Goal: Task Accomplishment & Management: Use online tool/utility

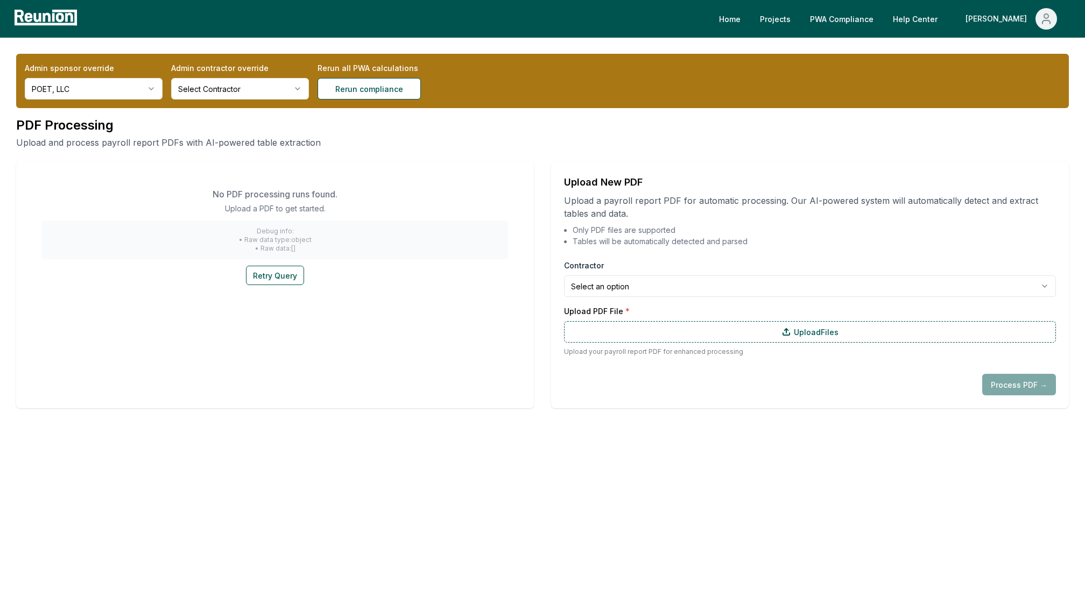
click at [95, 90] on html "**********" at bounding box center [542, 295] width 1085 height 590
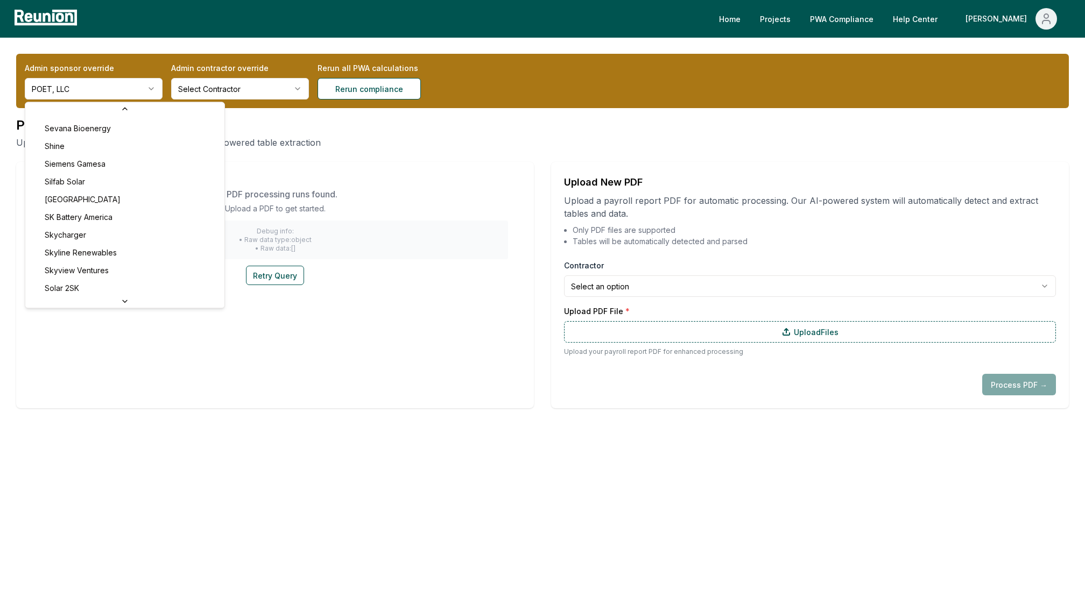
scroll to position [4314, 0]
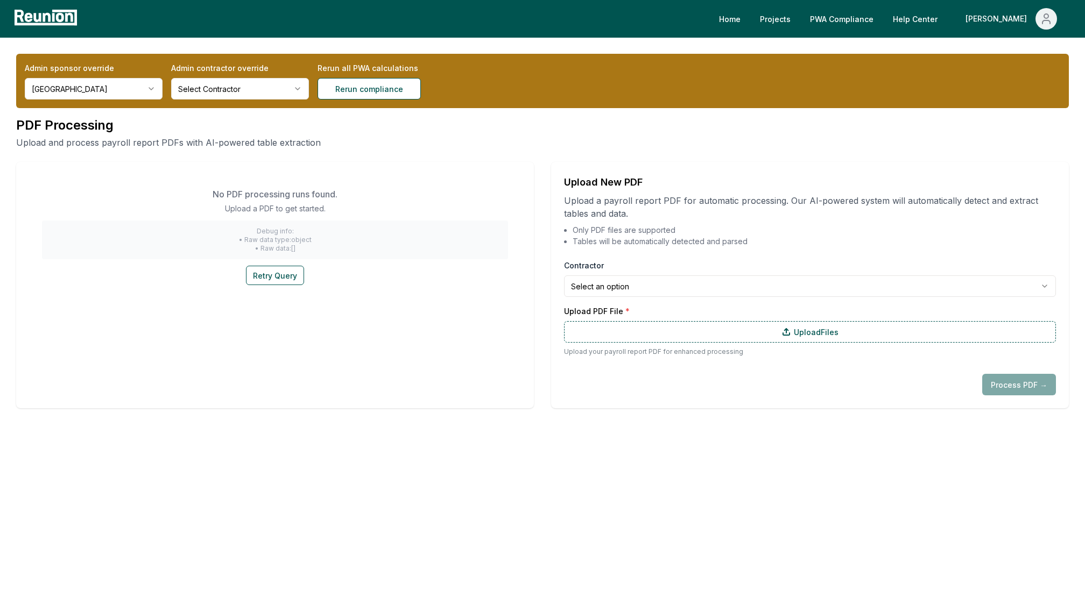
click at [625, 284] on html "**********" at bounding box center [542, 295] width 1085 height 590
select select "**********"
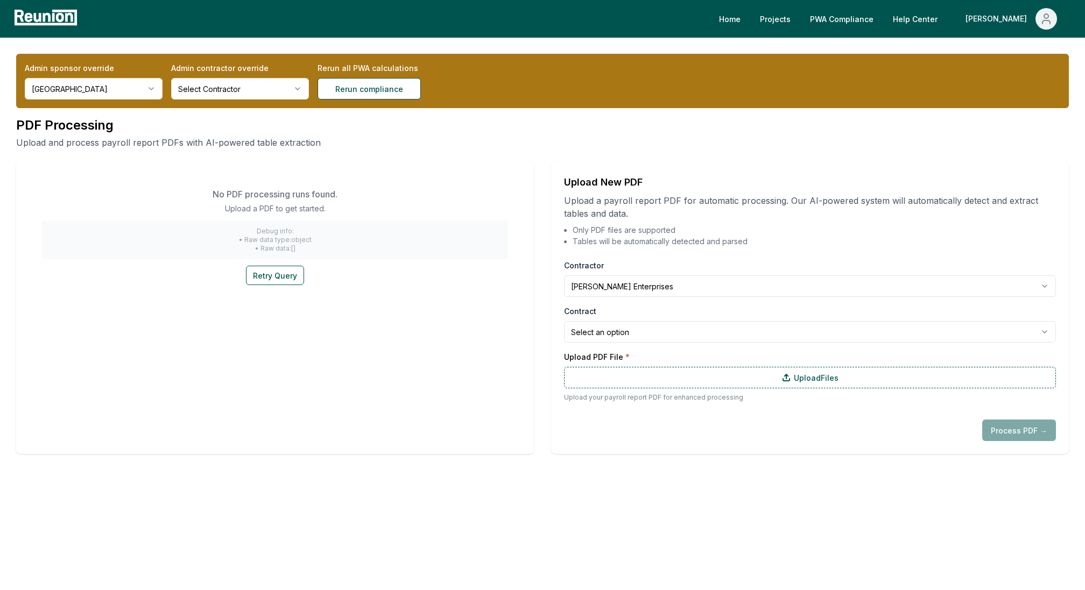
click at [626, 340] on html "**********" at bounding box center [542, 295] width 1085 height 590
select select "**********"
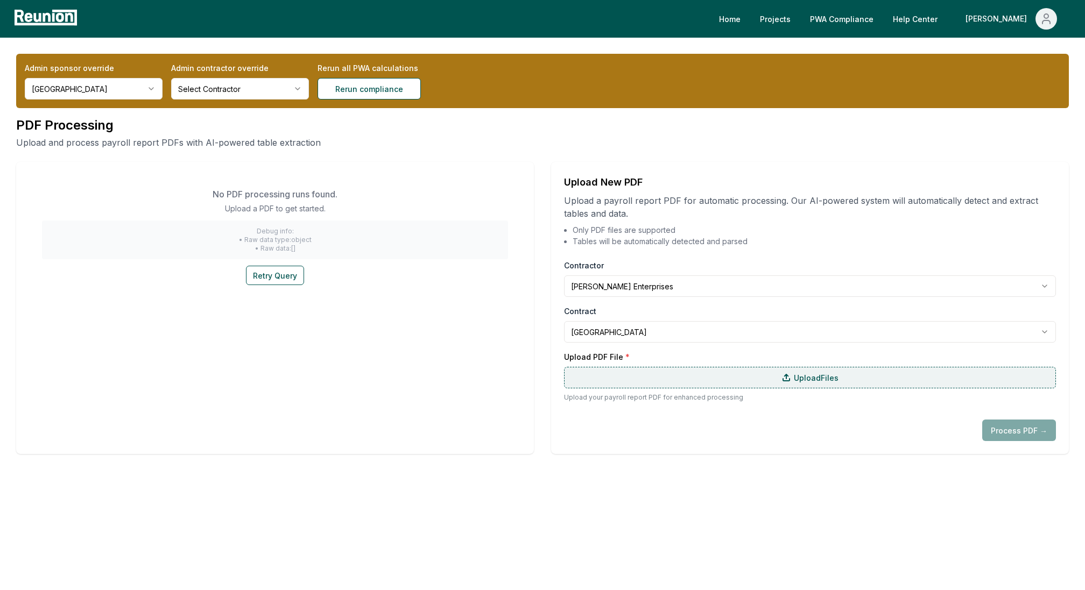
click at [647, 379] on label "Upload Files" at bounding box center [810, 378] width 492 height 22
click at [0, 0] on input "Upload Files" at bounding box center [0, 0] width 0 height 0
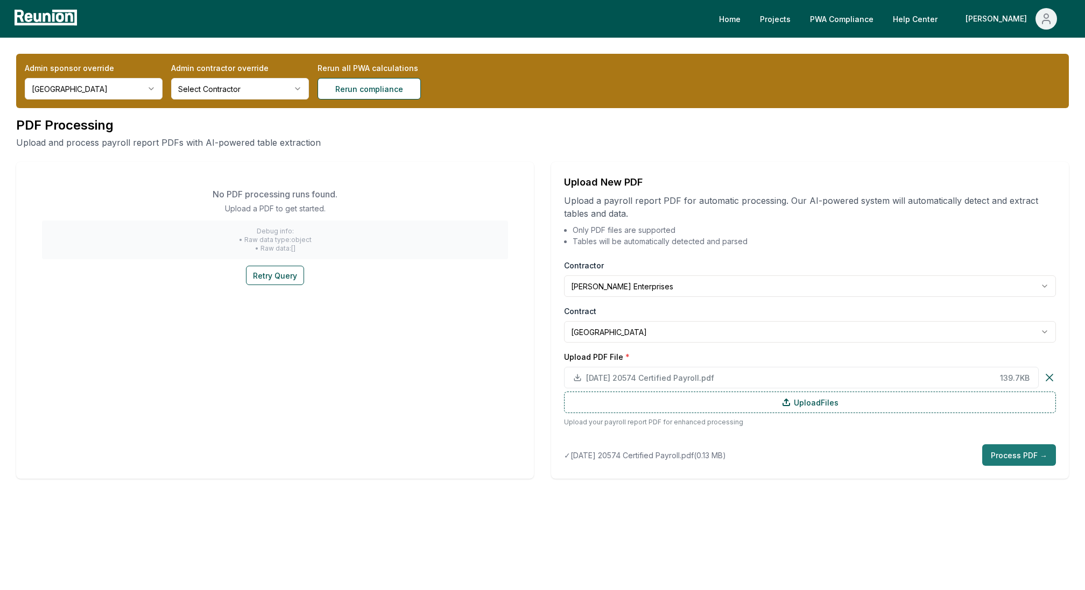
click at [1012, 461] on button "Process PDF →" at bounding box center [1019, 455] width 74 height 22
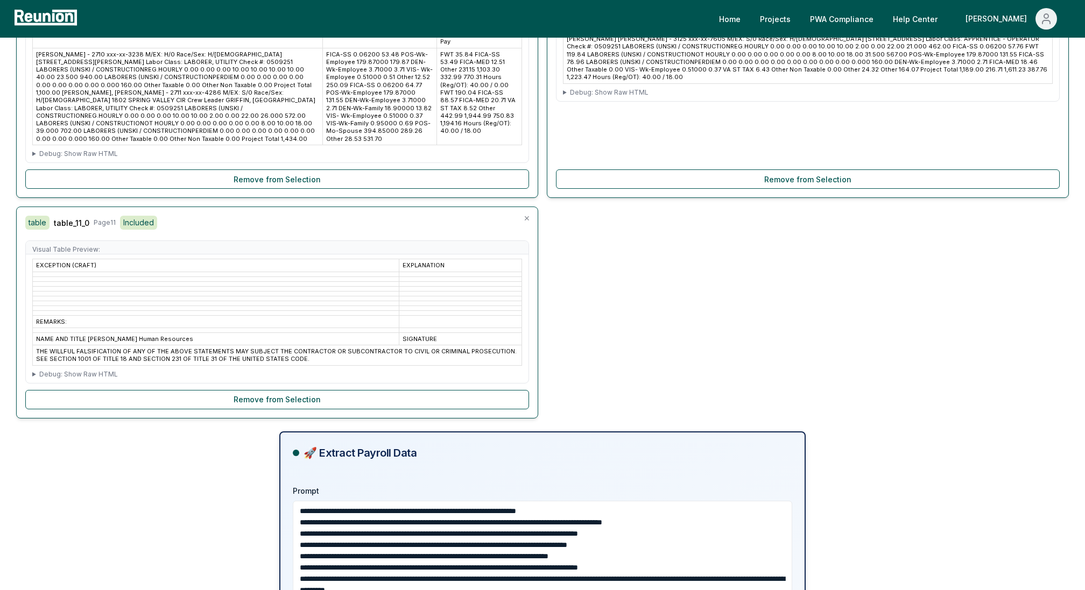
scroll to position [1417, 0]
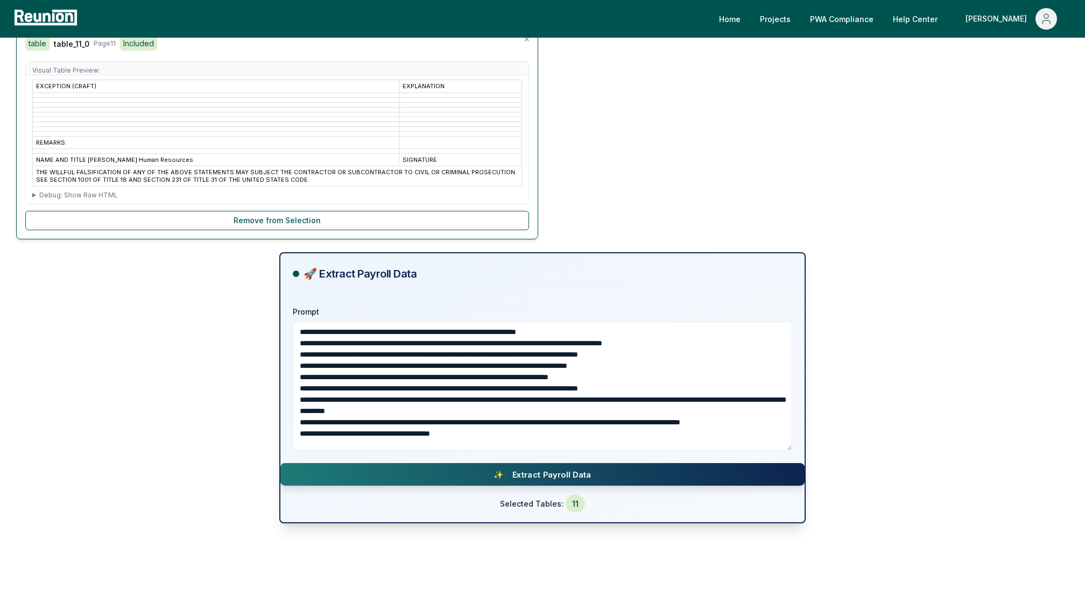
click at [468, 463] on button "✨ Extract Payroll Data" at bounding box center [542, 474] width 524 height 23
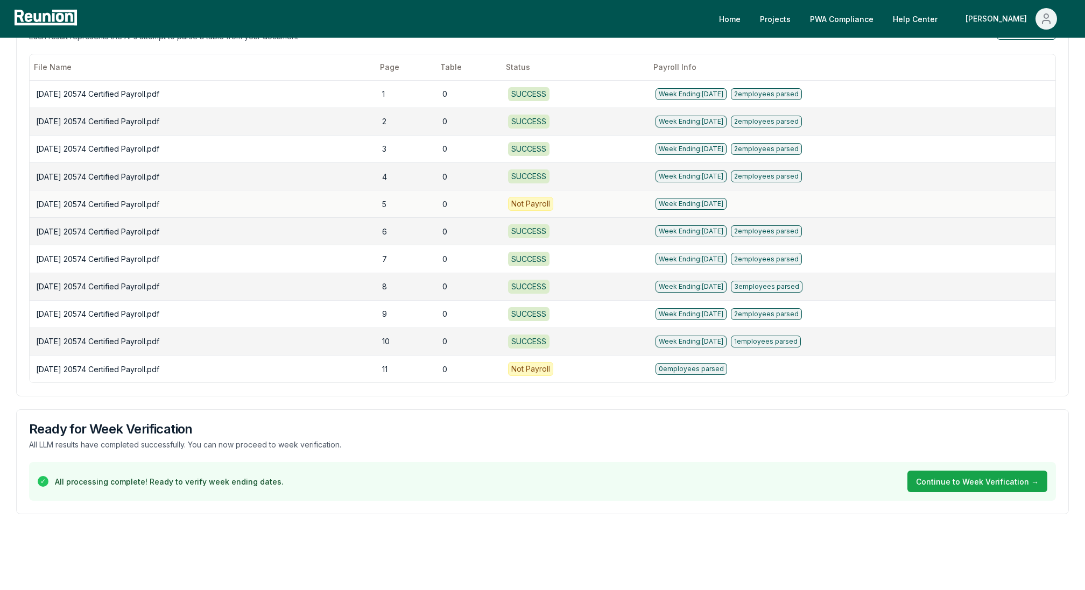
scroll to position [160, 0]
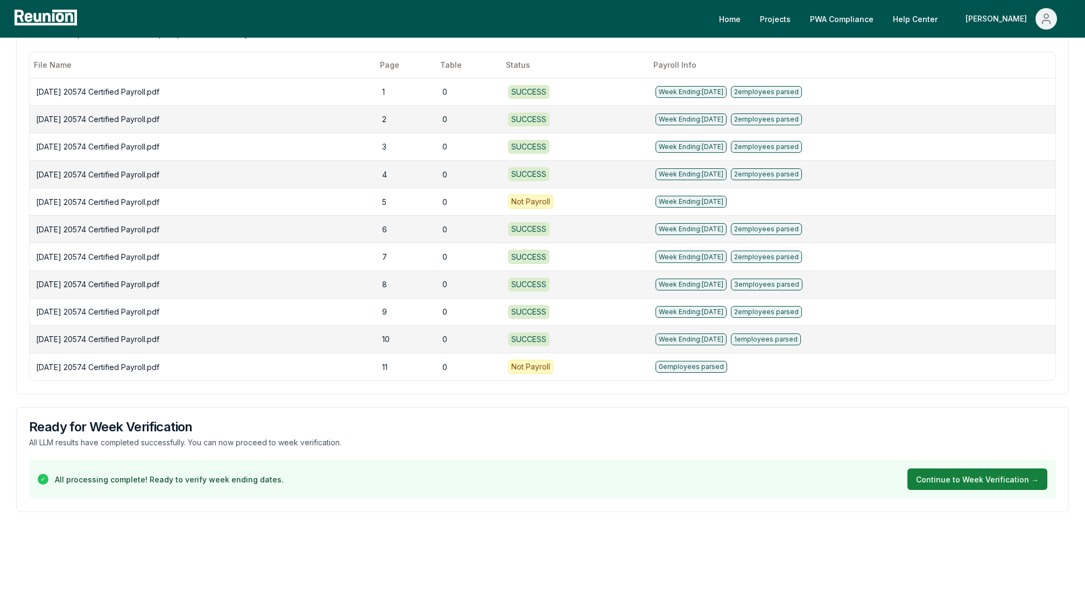
click at [969, 470] on button "Continue to Week Verification →" at bounding box center [977, 480] width 140 height 22
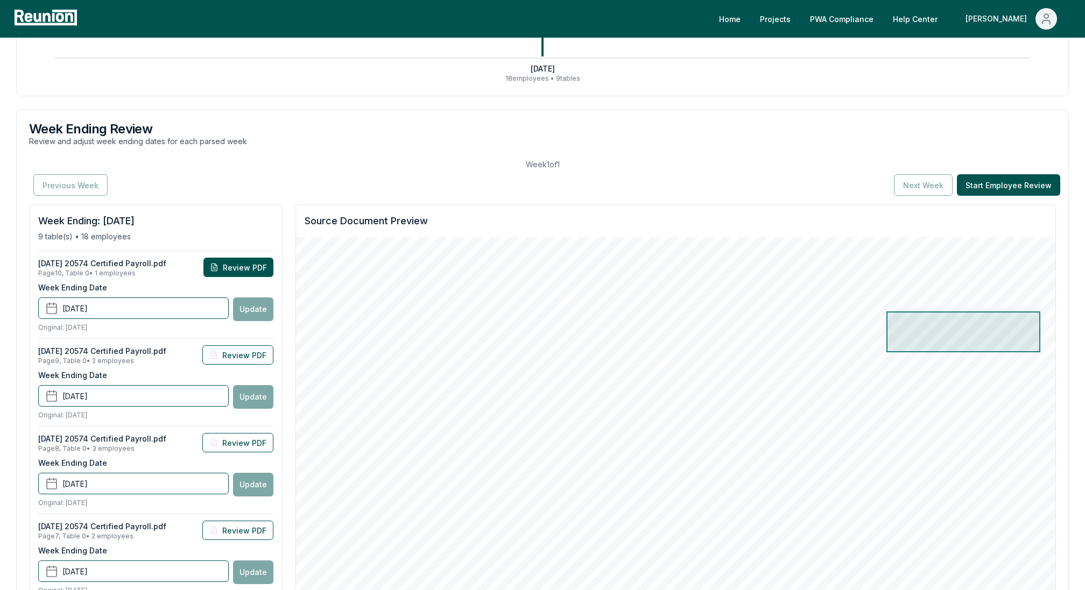
scroll to position [188, 0]
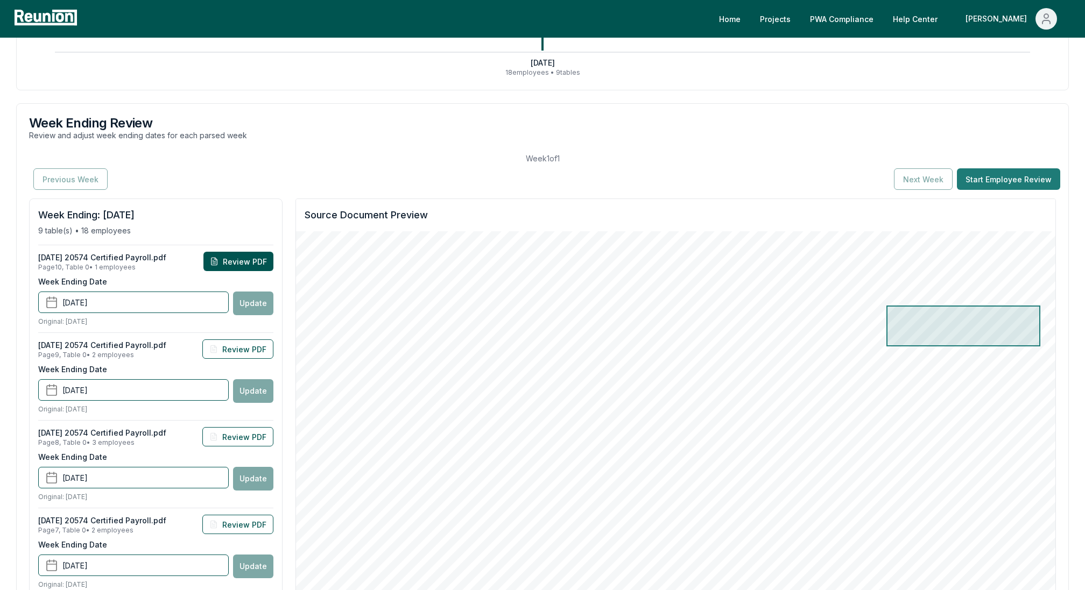
click at [1033, 173] on button "Start Employee Review" at bounding box center [1008, 179] width 103 height 22
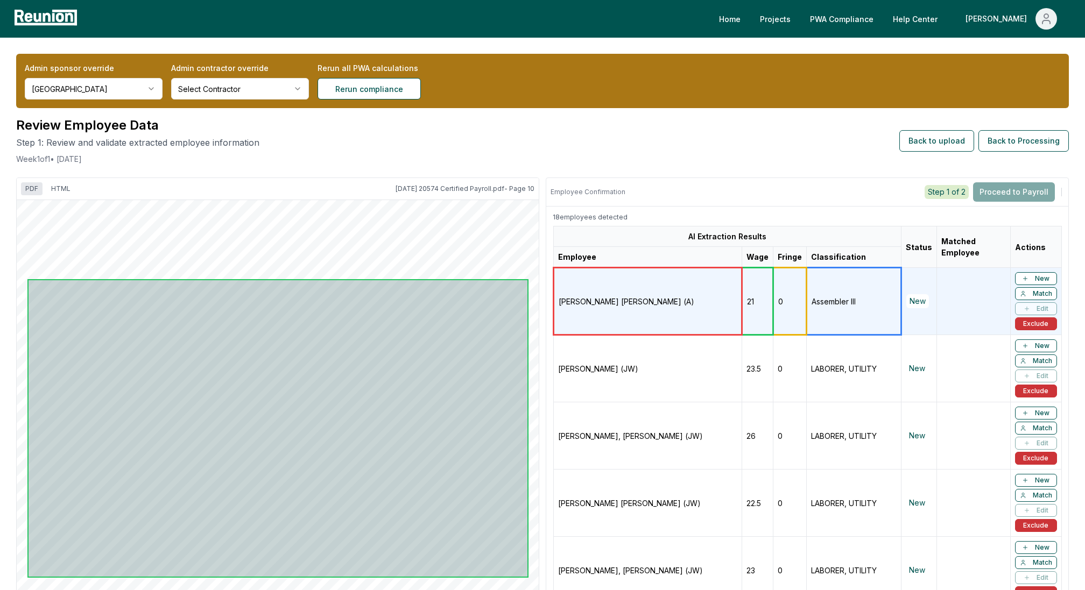
click at [618, 357] on td "RODRIGUEZ, PAULO M (JW)" at bounding box center [648, 368] width 188 height 67
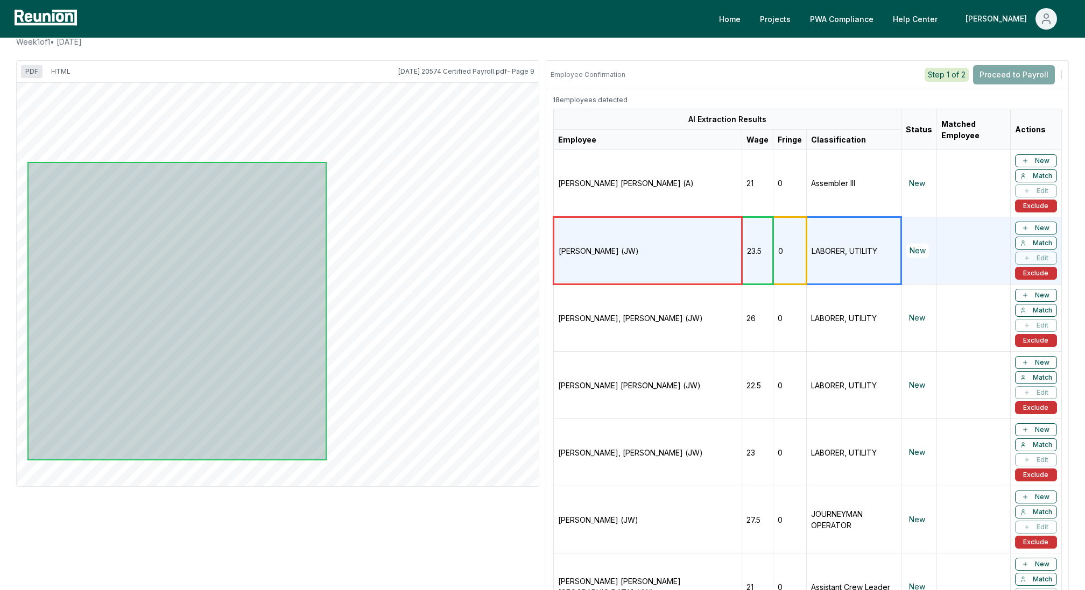
scroll to position [119, 0]
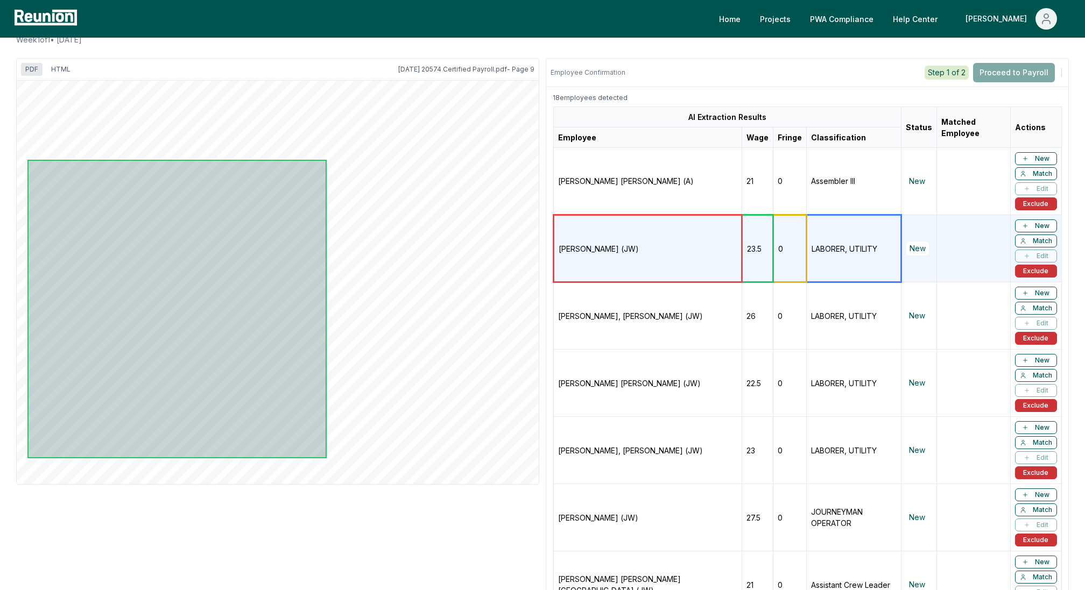
click at [616, 193] on td "SANTELIZ GOMEZ, LUIS ARMANDO (A)" at bounding box center [648, 181] width 188 height 67
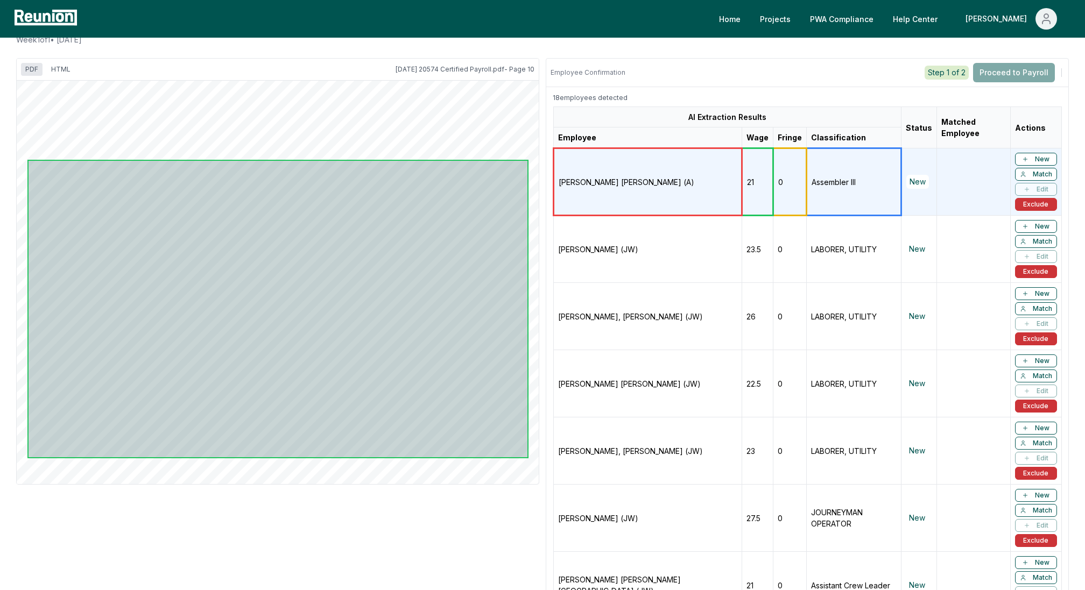
click at [612, 248] on td "RODRIGUEZ, PAULO M (JW)" at bounding box center [648, 249] width 188 height 67
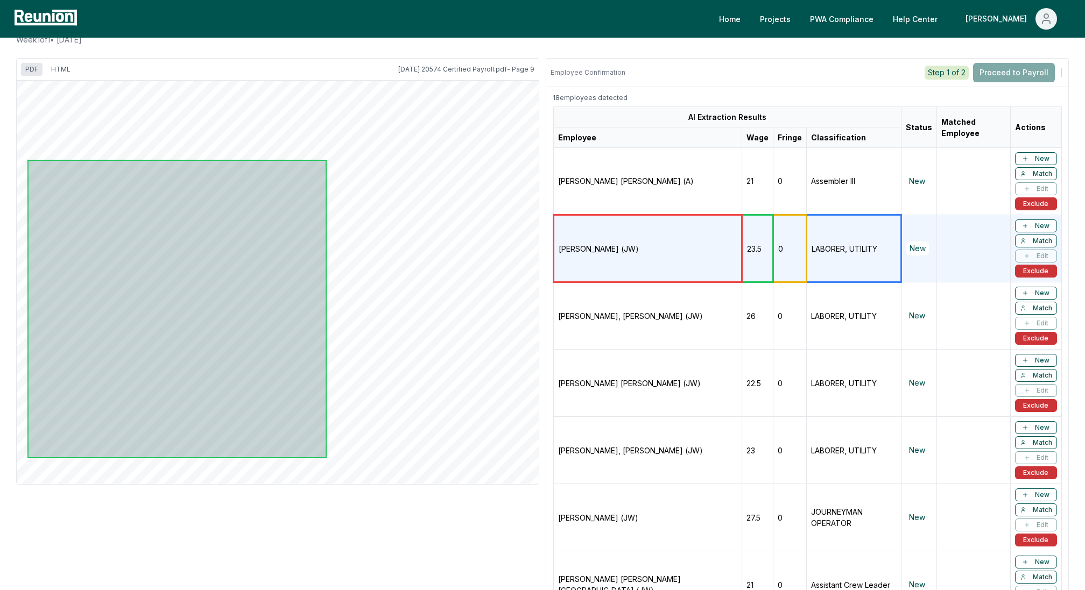
click at [617, 314] on td "ROSARIO GERMAN, FRANCIS M (JW)" at bounding box center [648, 315] width 188 height 67
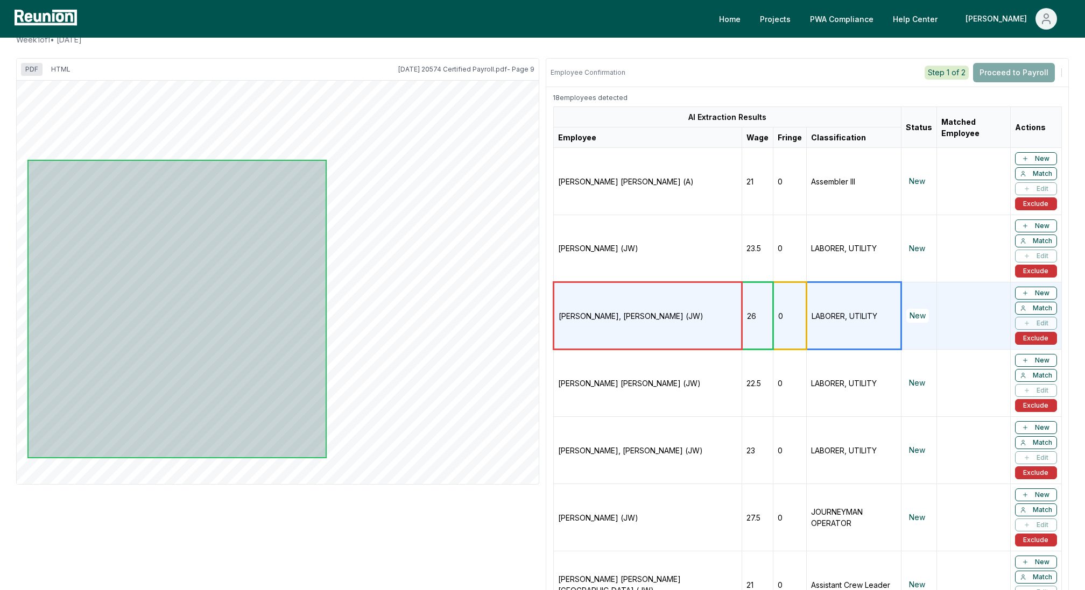
click at [619, 391] on td "RAMOS CASTRO, ALBERTO (JW)" at bounding box center [648, 383] width 188 height 67
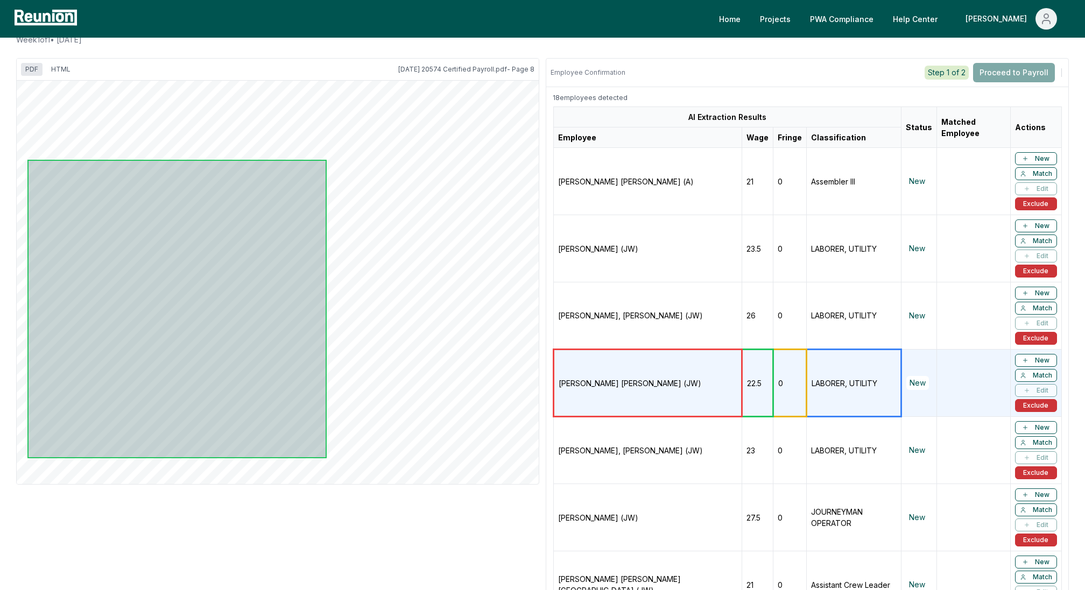
click at [620, 441] on td "RAMOS RAMOS, REINIER (JW)" at bounding box center [648, 450] width 188 height 67
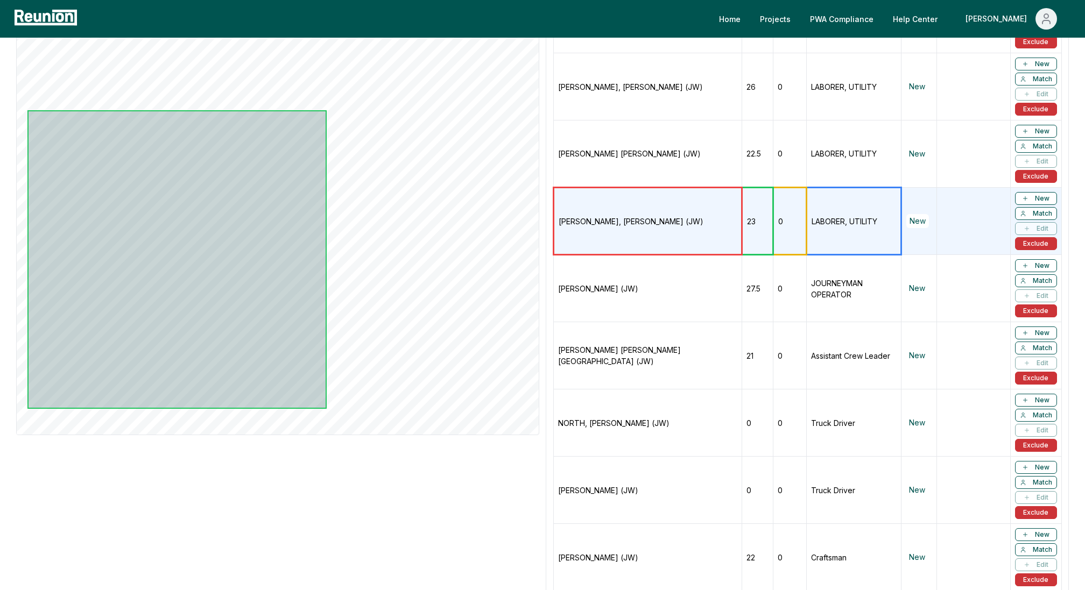
scroll to position [349, 0]
click at [615, 291] on td "RODRIGUEZ, JOSE A (JW)" at bounding box center [648, 287] width 188 height 67
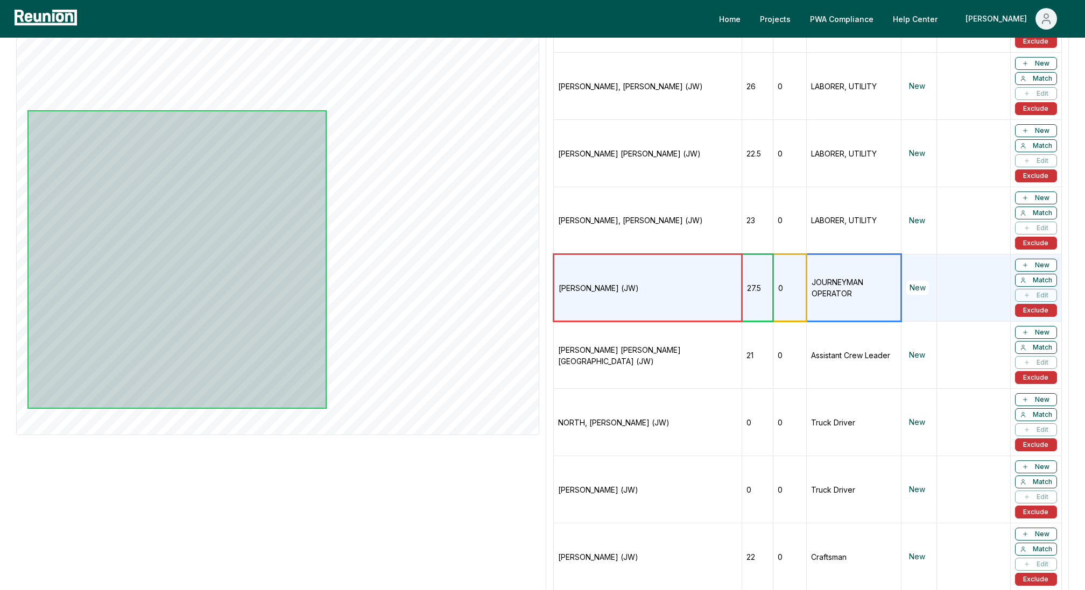
click at [632, 350] on td "MORALES RESENDIZ, EFRAIN (JW)" at bounding box center [648, 355] width 188 height 67
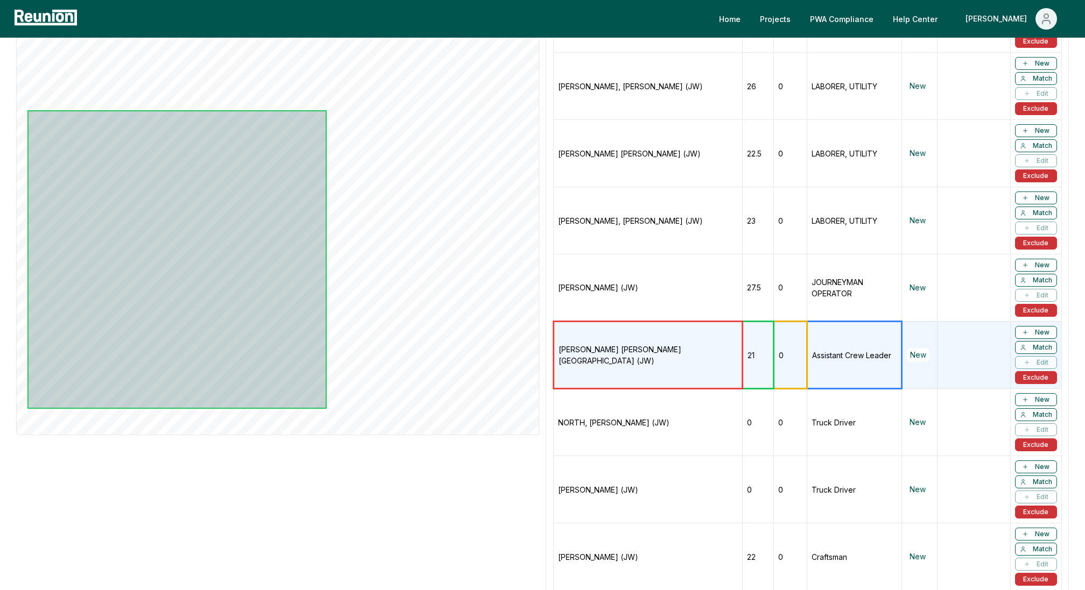
click at [631, 398] on td "NORTH, ANTONIO L (JW)" at bounding box center [648, 422] width 189 height 67
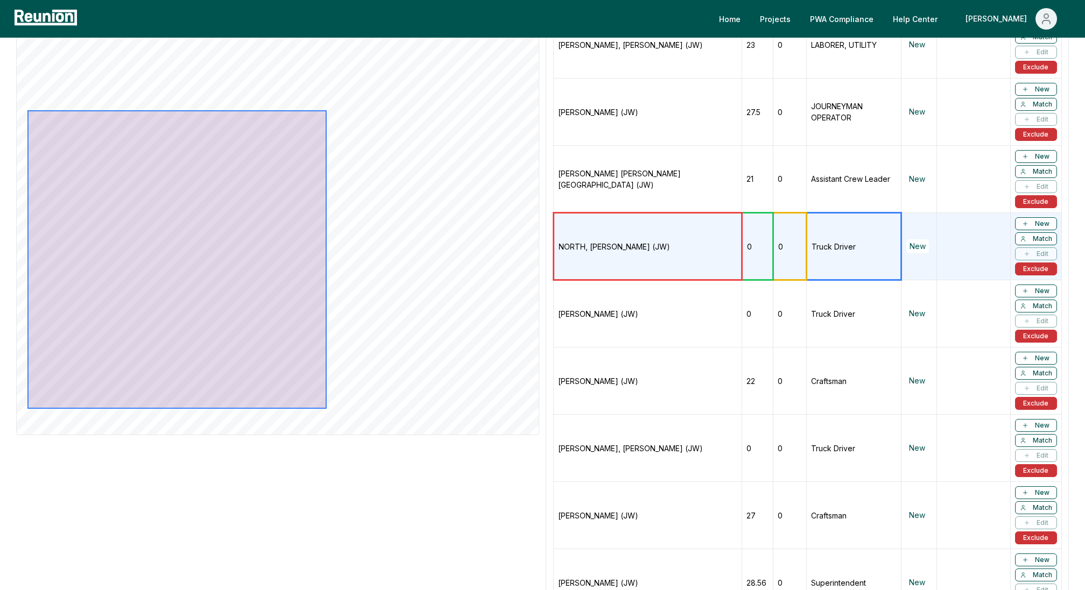
scroll to position [542, 0]
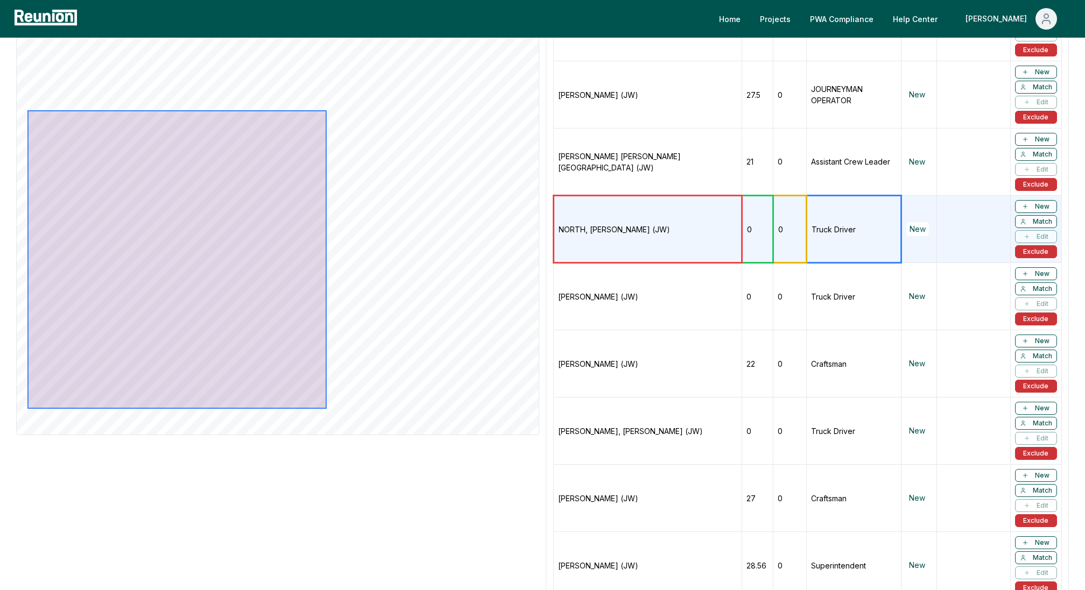
click at [640, 287] on td "HOLLOWAY, DYLAN E (JW)" at bounding box center [648, 296] width 188 height 67
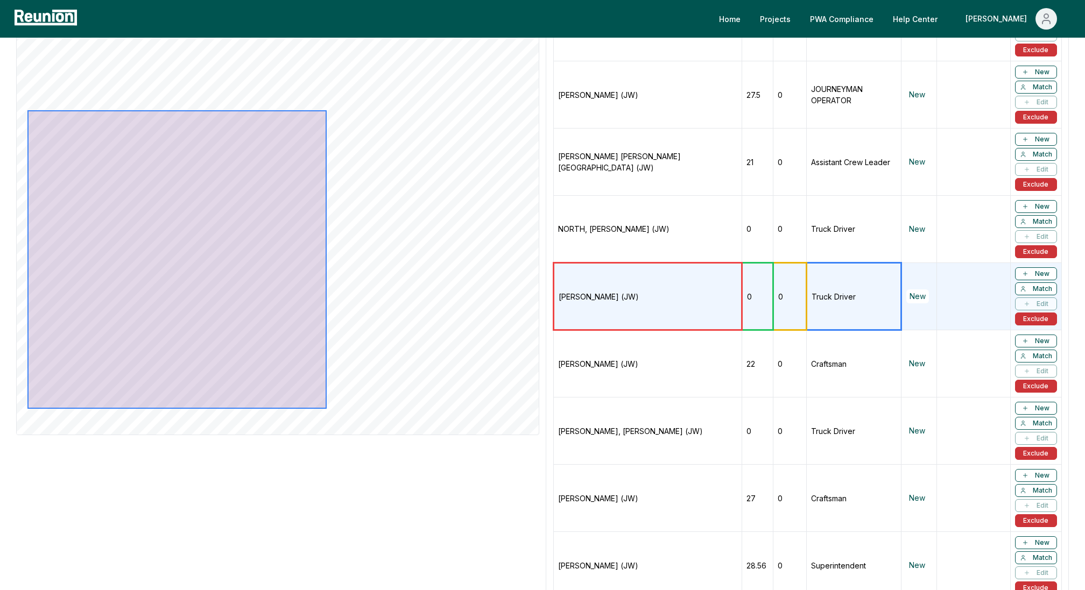
click at [626, 358] on td "MEACHAM, THOMAS C (JW)" at bounding box center [648, 363] width 188 height 67
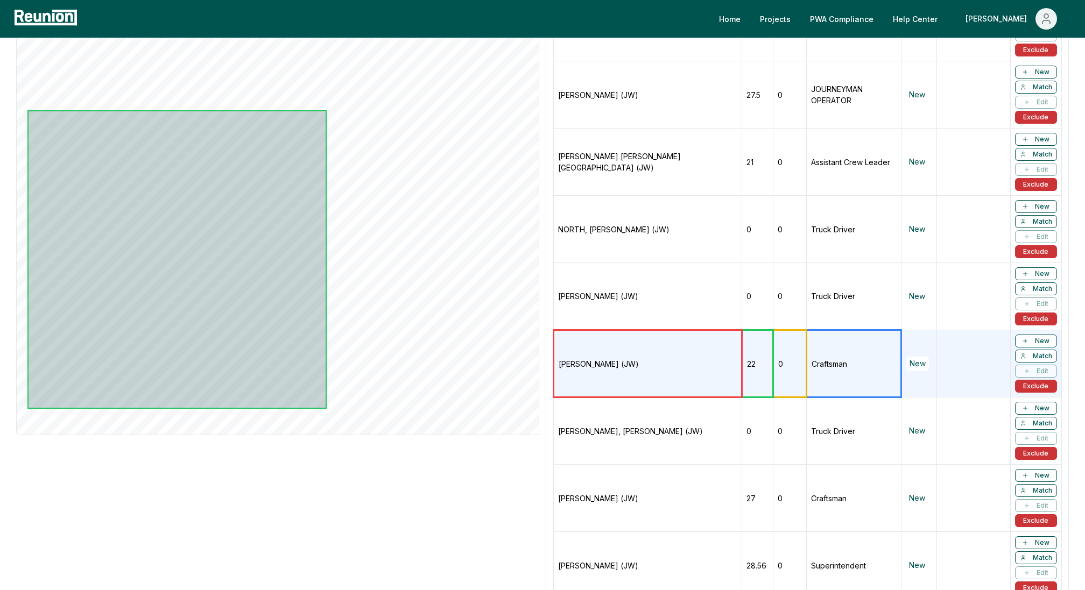
click at [616, 436] on td "EVANS, BUNER HERSCHEL (JW)" at bounding box center [648, 431] width 188 height 67
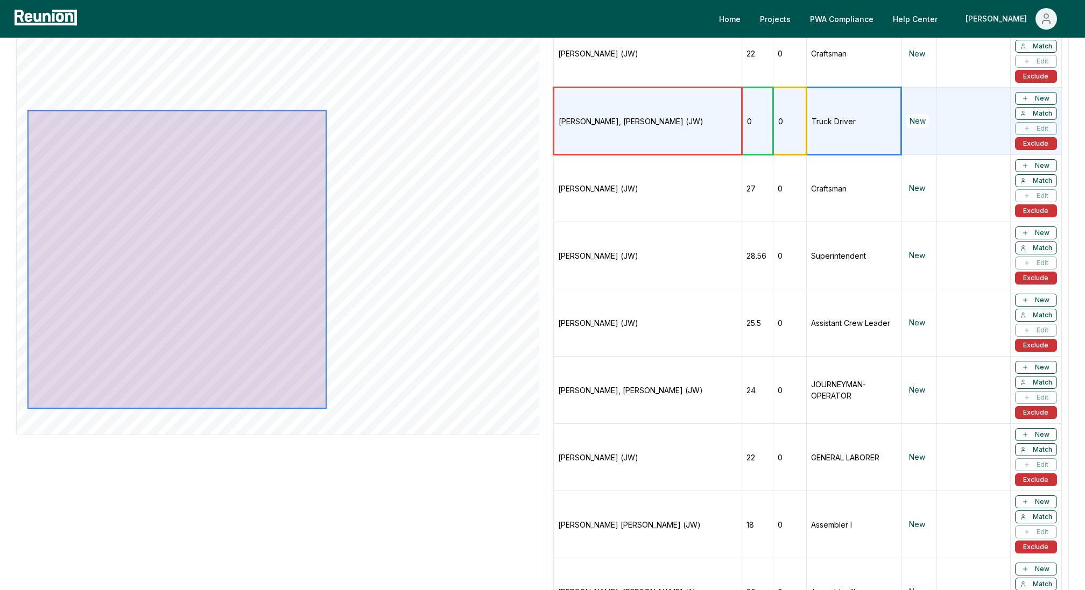
scroll to position [872, 0]
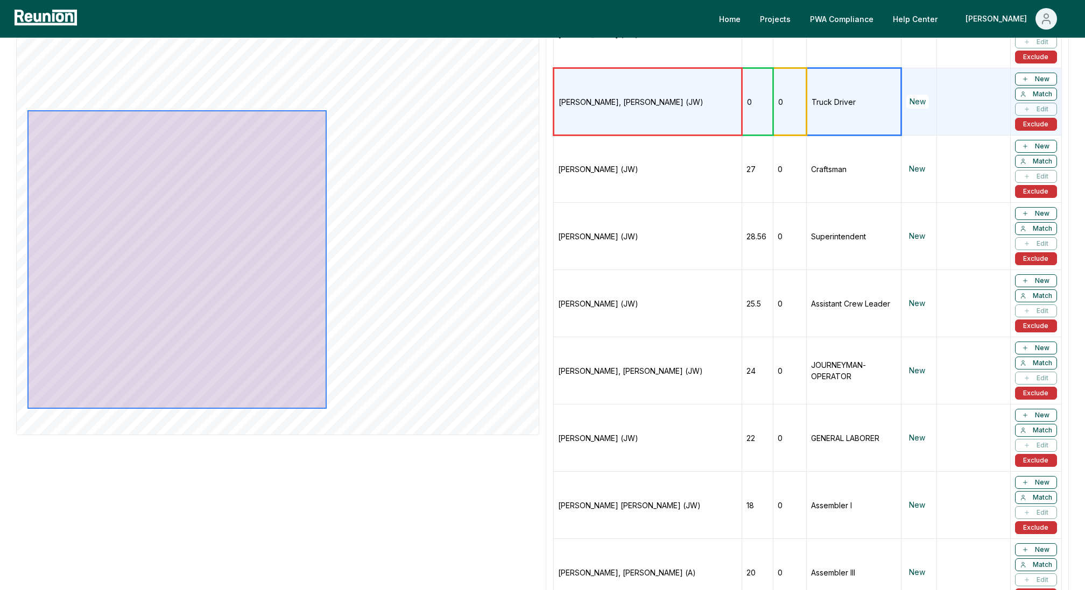
click at [660, 182] on td "FLORES-MARTINEZ, MANUEL (JW)" at bounding box center [648, 169] width 188 height 67
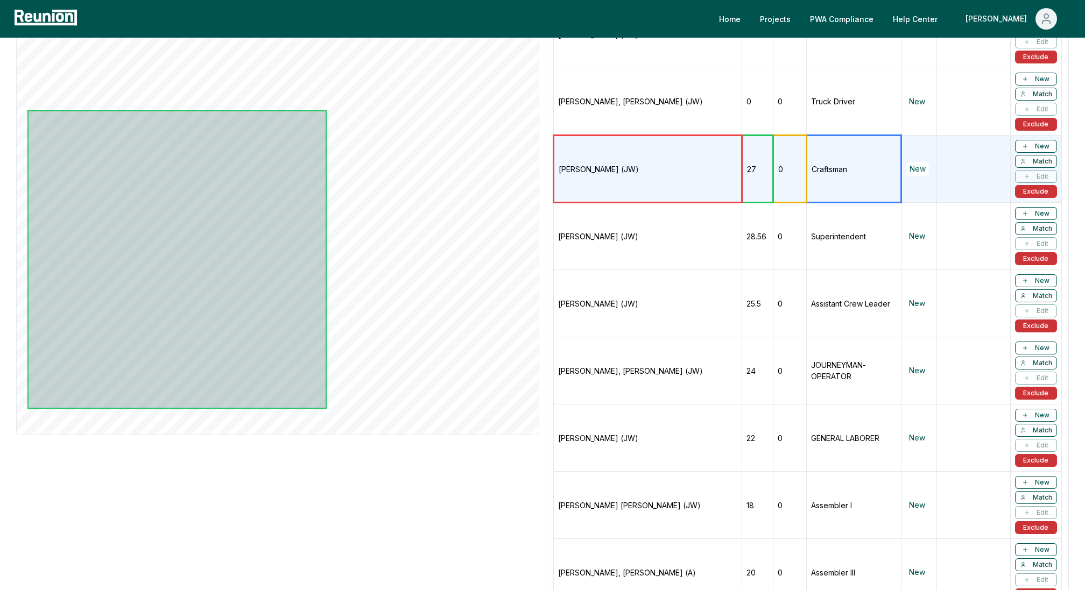
click at [651, 222] on td "CRUZ, OSMAN (JW)" at bounding box center [648, 236] width 188 height 67
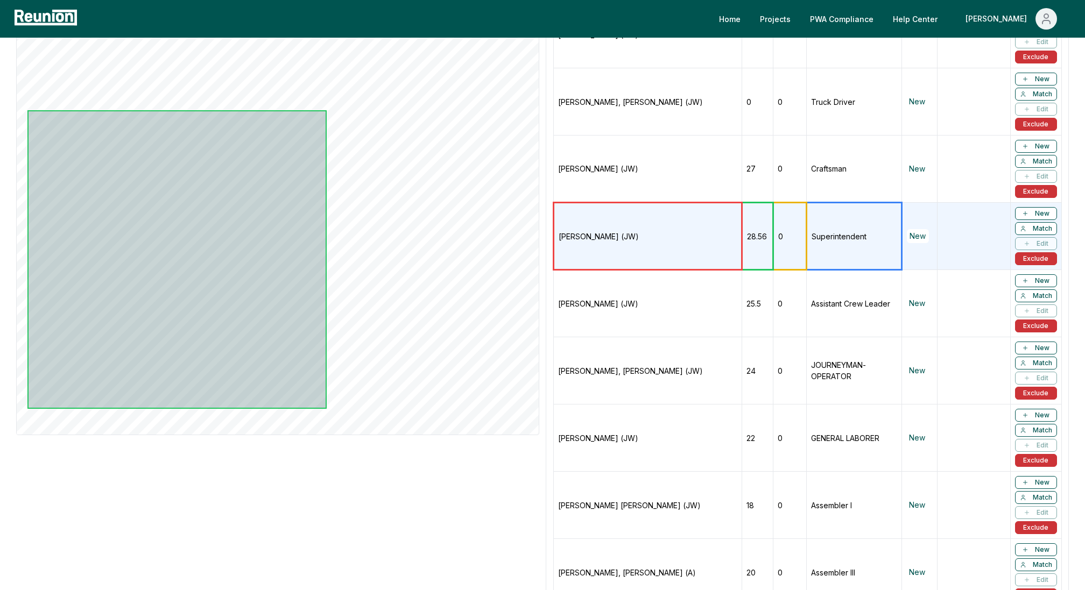
click at [649, 261] on td "CRUZ, OSMAN (JW)" at bounding box center [648, 236] width 188 height 67
click at [644, 302] on td "ESPINAL, GABRIEL A (JW)" at bounding box center [648, 303] width 188 height 67
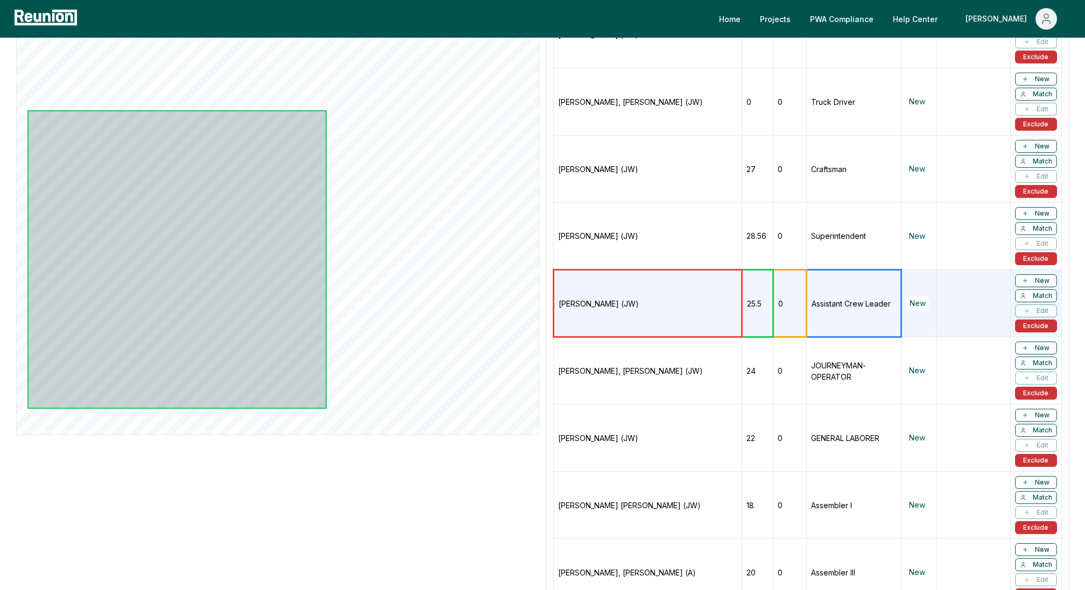
click at [646, 360] on td "CHAVARRIA GODOY, JOSE RANDOLFO (JW)" at bounding box center [648, 370] width 188 height 67
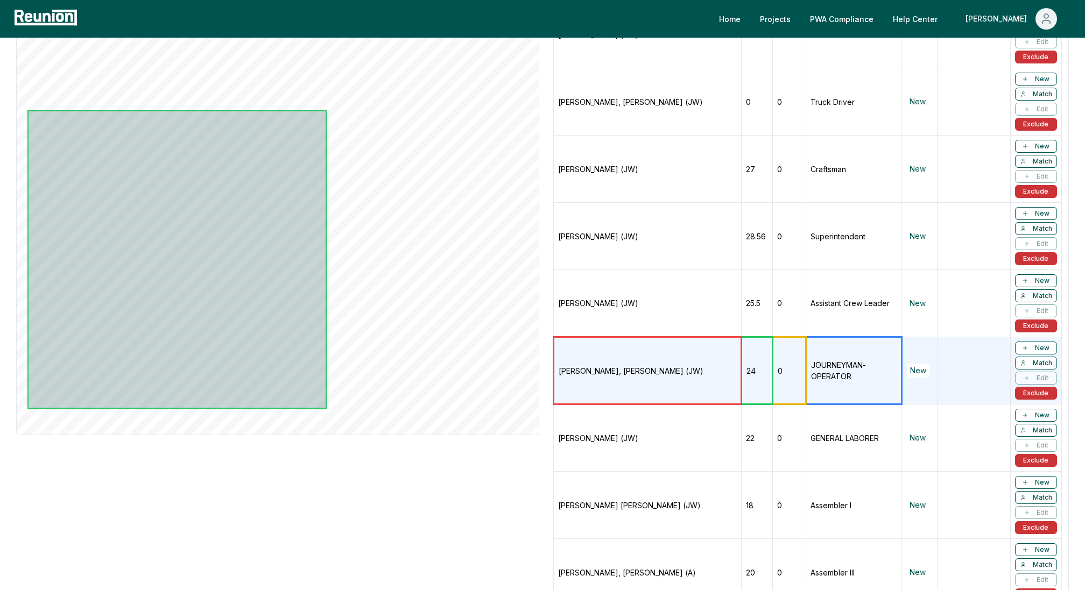
click at [641, 428] on td "CHAVARRIA, JACK A (JW)" at bounding box center [648, 438] width 188 height 67
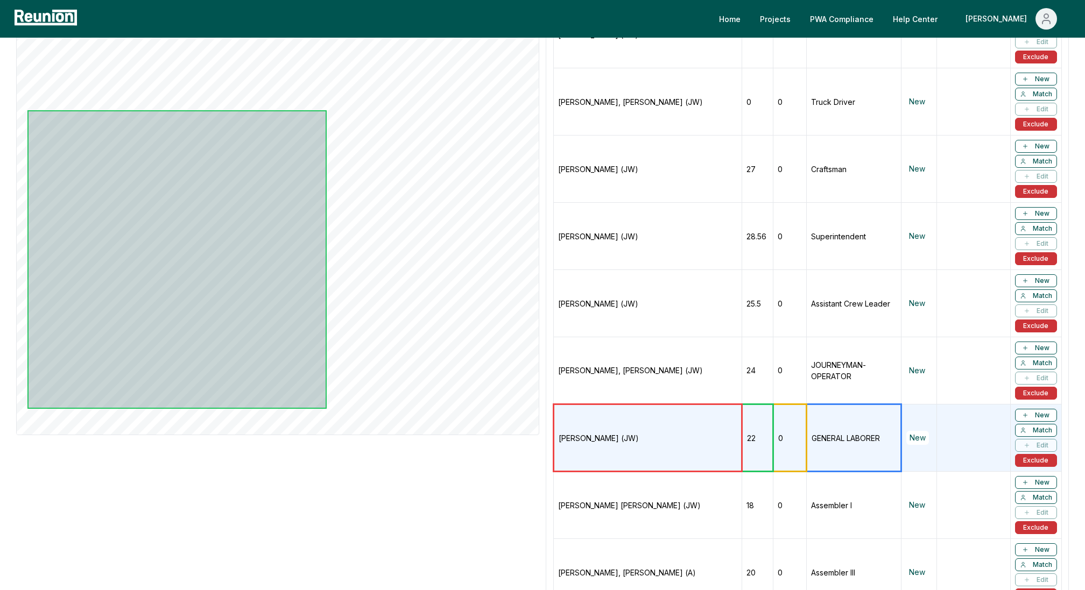
click at [636, 375] on td "CHAVARRIA GODOY, JOSE RANDOLFO (JW)" at bounding box center [648, 370] width 188 height 67
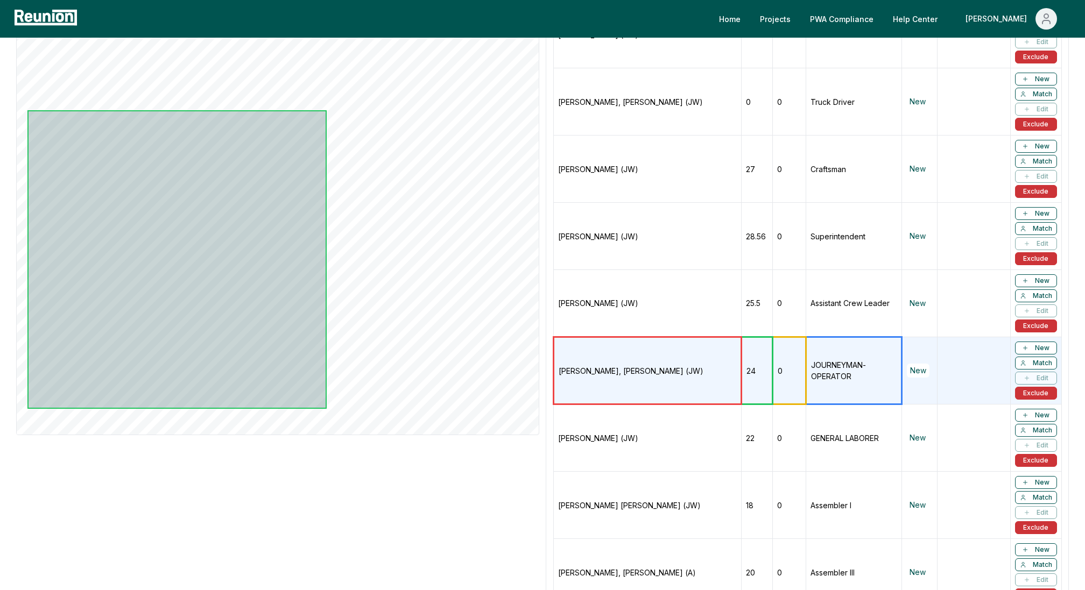
click at [643, 412] on td "CHAVARRIA, JACK A (JW)" at bounding box center [648, 438] width 188 height 67
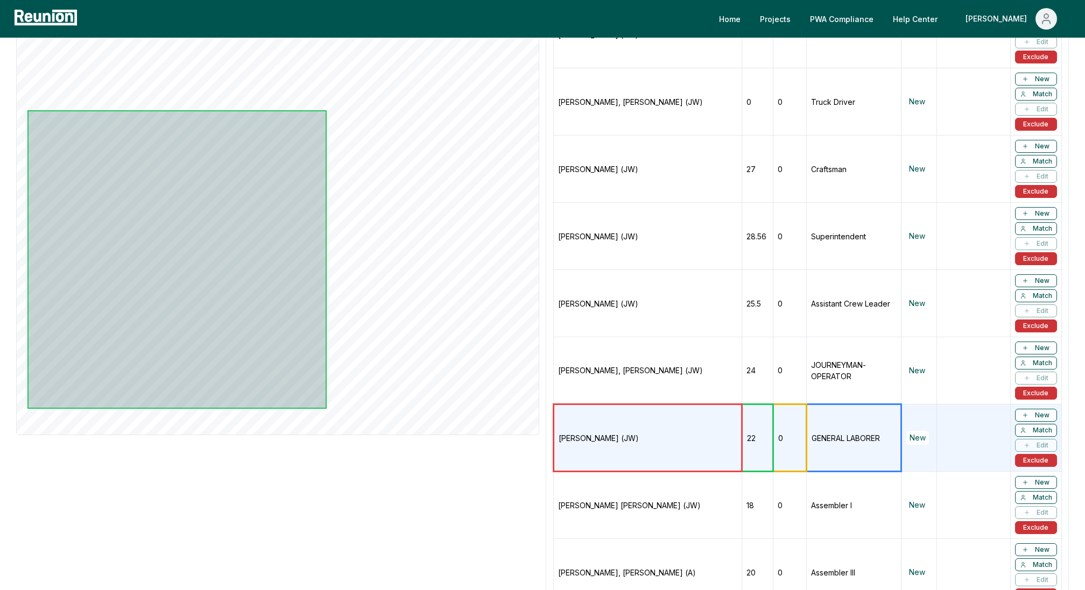
scroll to position [1001, 0]
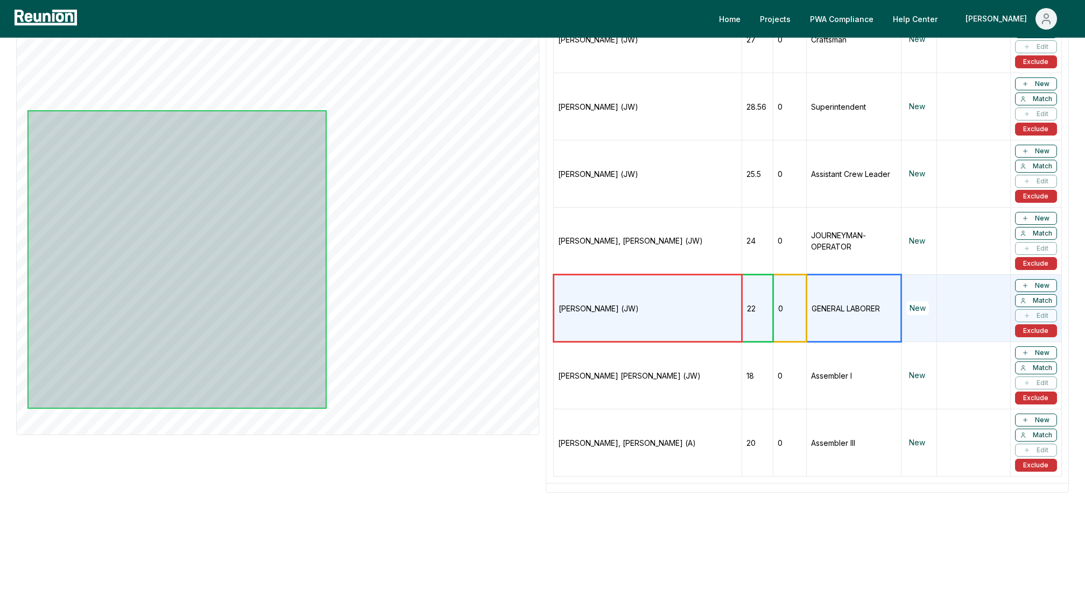
click at [622, 349] on td "AGUERO ROMERO, JORGE LUIS (JW)" at bounding box center [648, 375] width 188 height 67
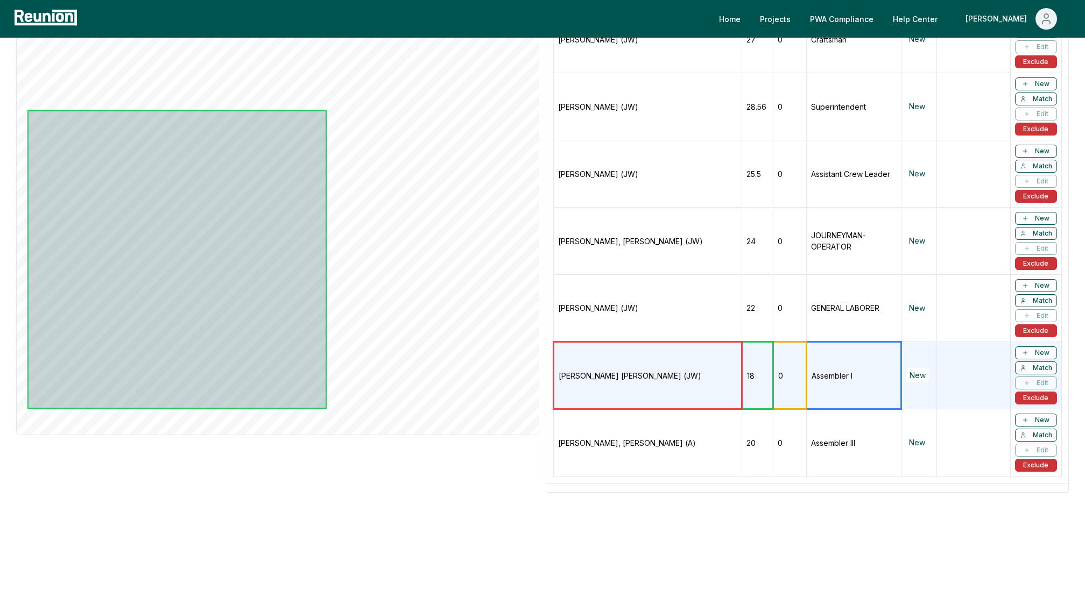
click at [639, 444] on td "MARTINEZ BEJARANO, DENNIS ELIEZER (A)" at bounding box center [648, 442] width 188 height 67
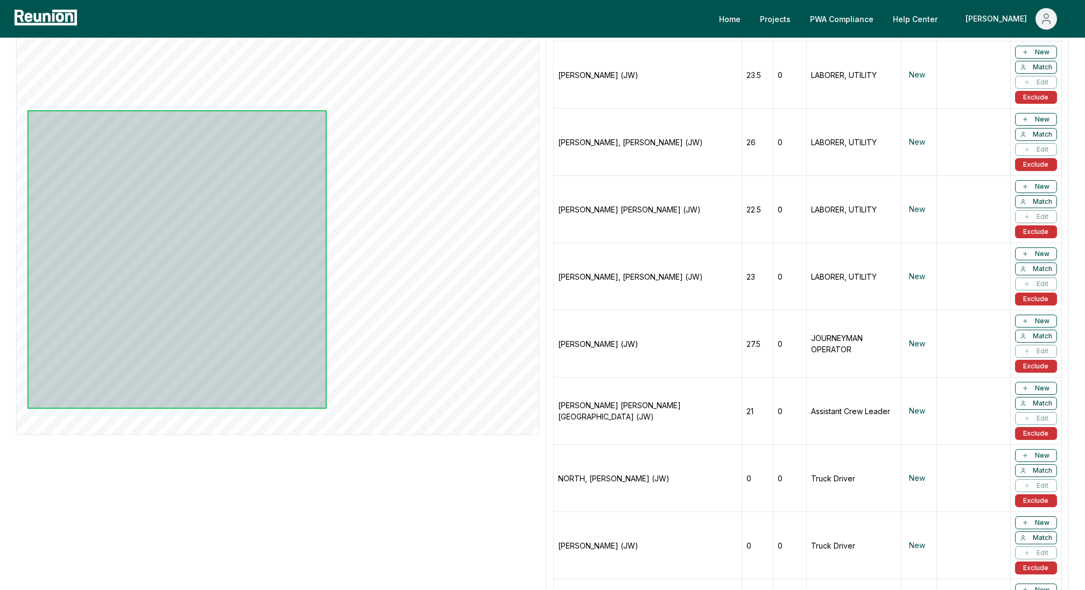
scroll to position [0, 0]
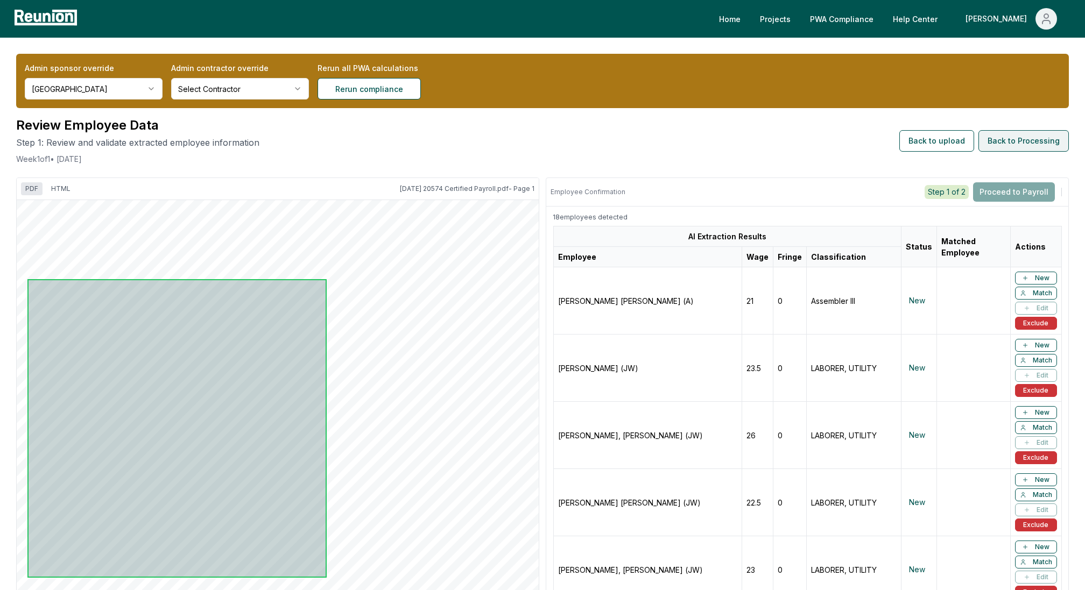
click at [1045, 147] on button "Back to Processing" at bounding box center [1023, 141] width 90 height 22
